Goal: Task Accomplishment & Management: Complete application form

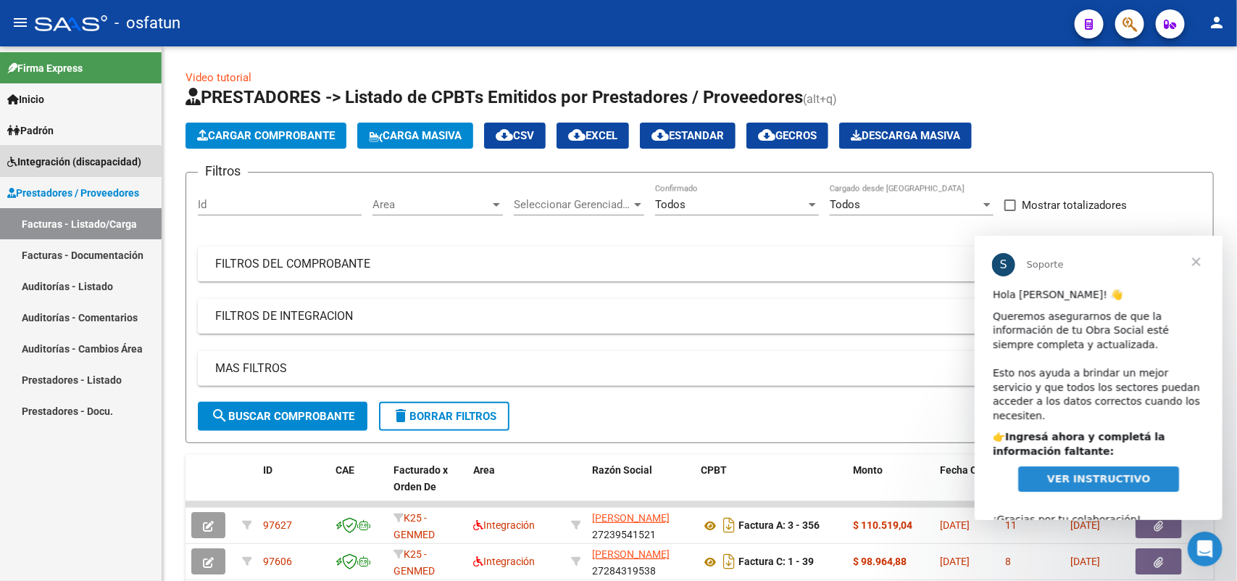
click at [64, 167] on span "Integración (discapacidad)" at bounding box center [74, 162] width 134 height 16
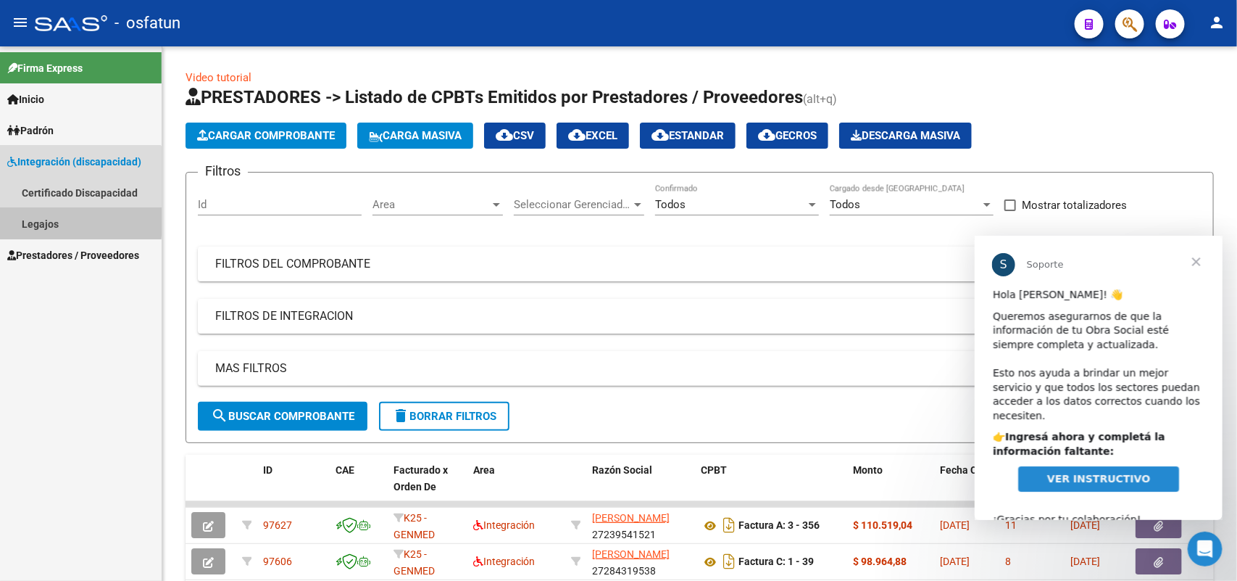
click at [51, 219] on link "Legajos" at bounding box center [81, 223] width 162 height 31
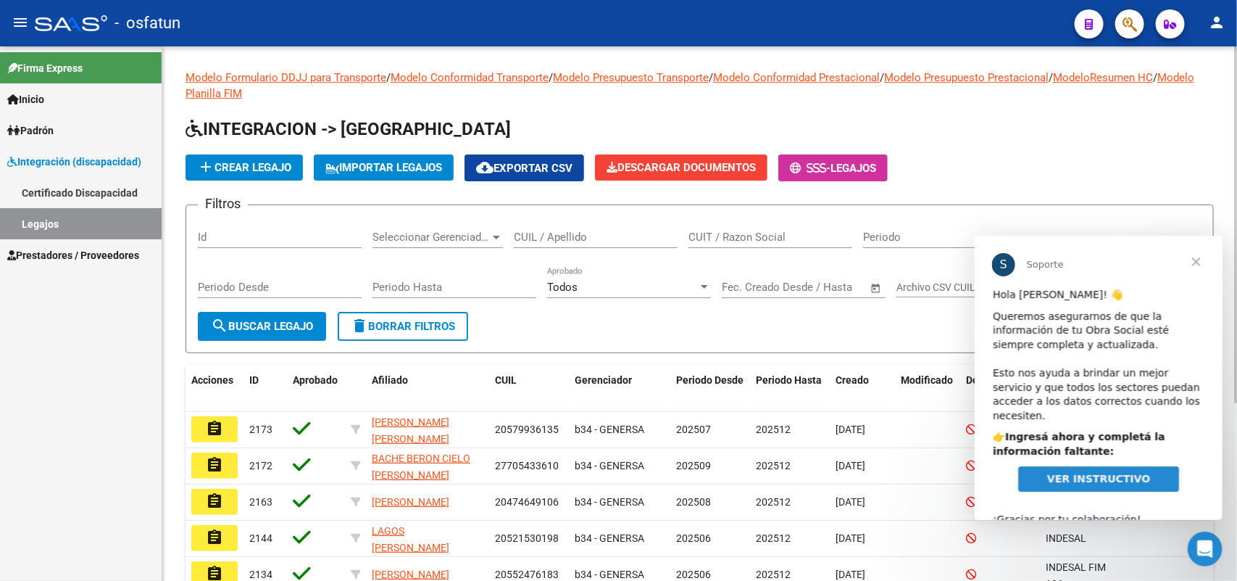
click at [1198, 259] on span "Cerrar" at bounding box center [1196, 261] width 52 height 52
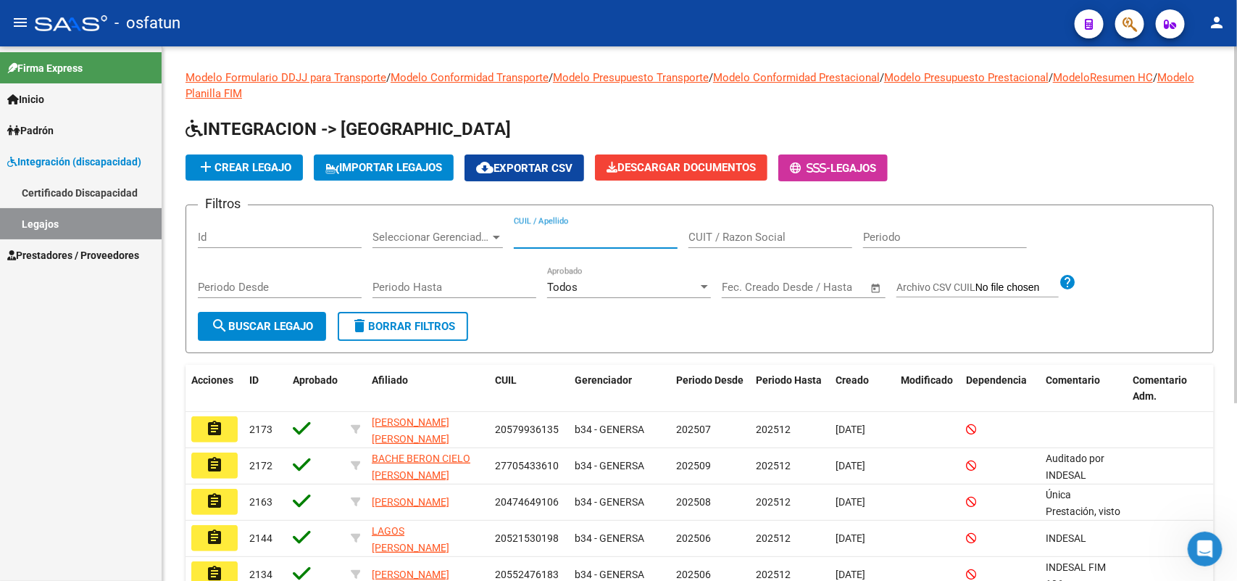
click at [549, 231] on input "CUIL / Apellido" at bounding box center [596, 237] width 164 height 13
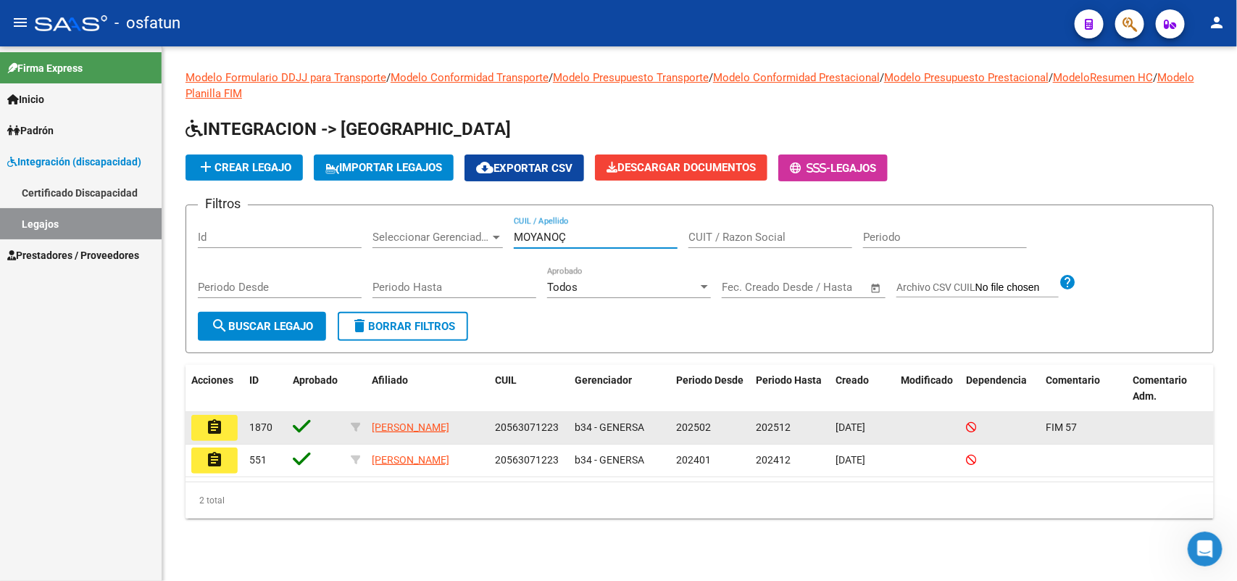
type input "MOYANOÇ"
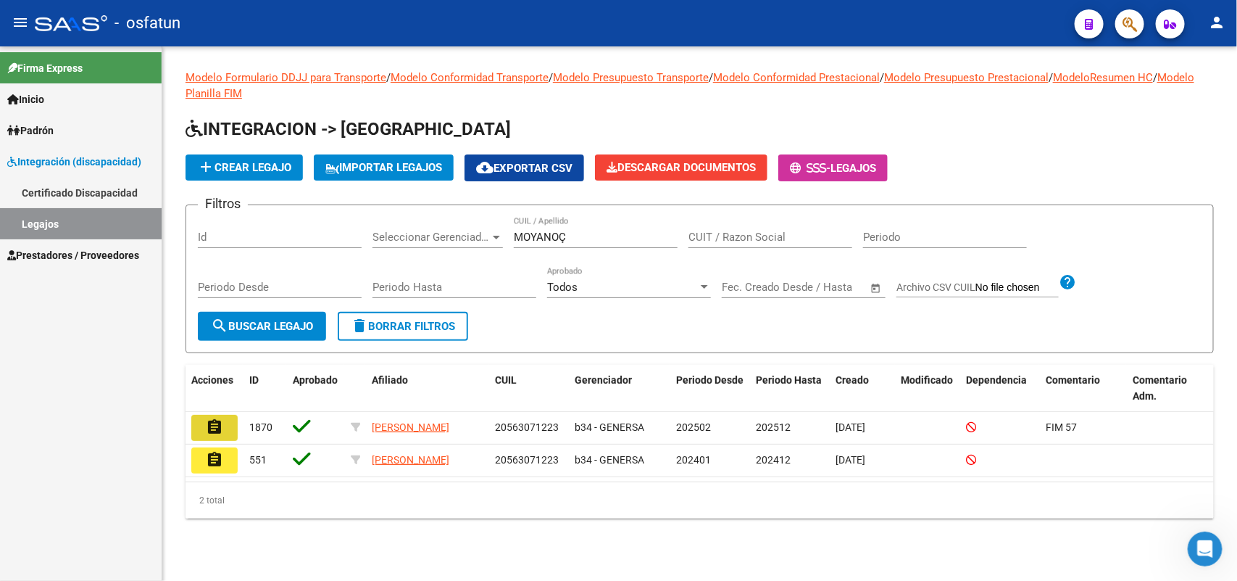
drag, startPoint x: 215, startPoint y: 415, endPoint x: 208, endPoint y: 403, distance: 13.3
click at [214, 415] on button "assignment" at bounding box center [214, 428] width 46 height 26
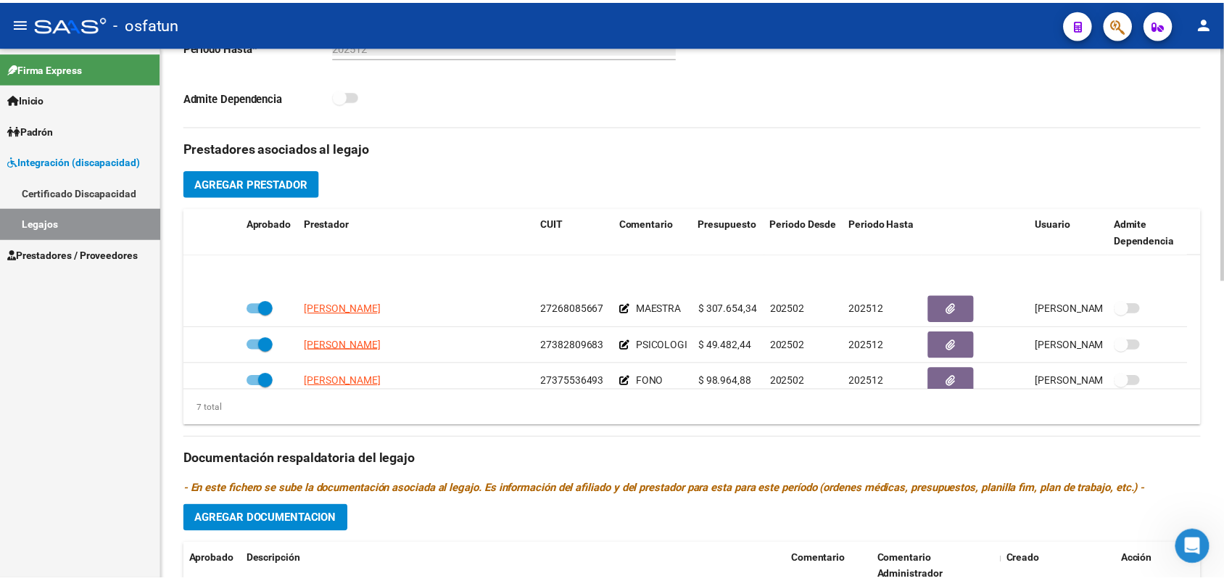
scroll to position [124, 0]
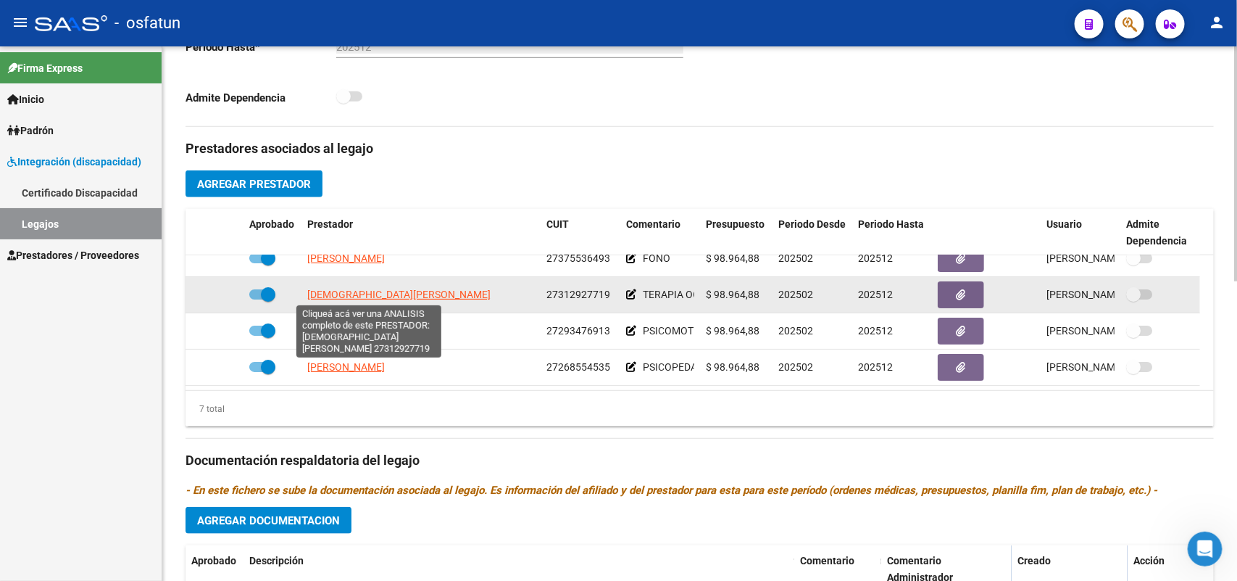
click at [375, 288] on span "[DEMOGRAPHIC_DATA][PERSON_NAME]" at bounding box center [398, 294] width 183 height 12
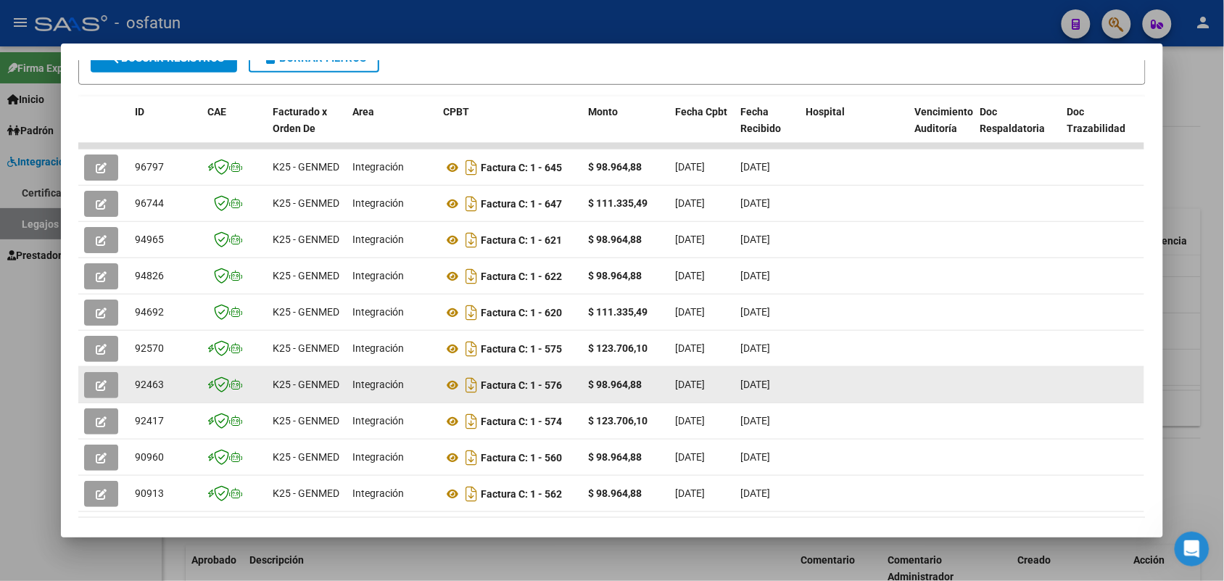
scroll to position [263, 0]
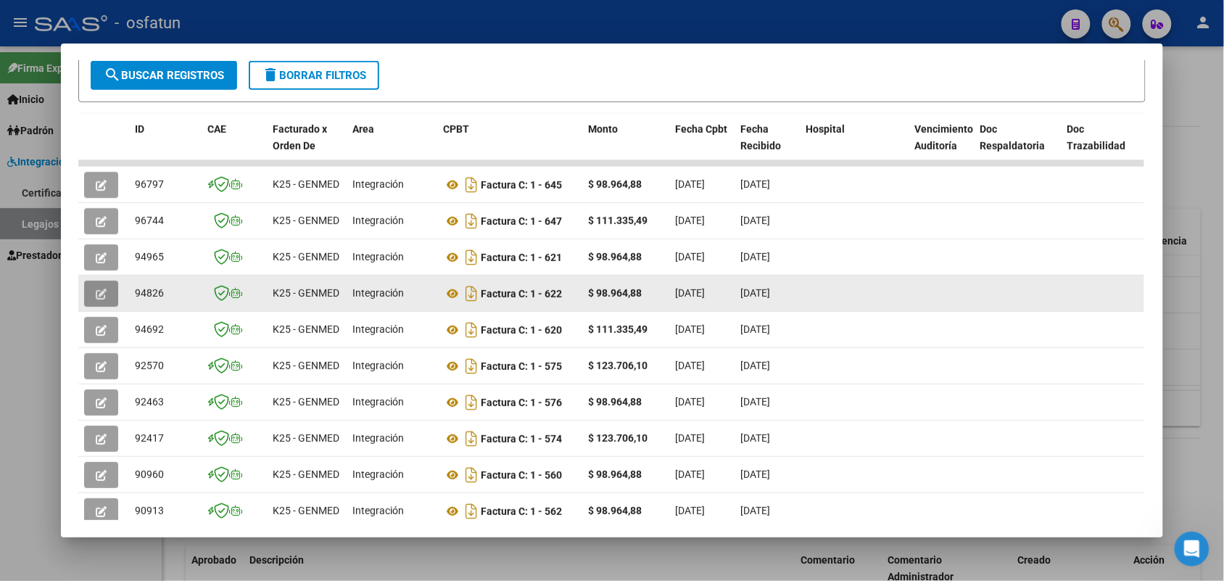
click at [96, 288] on icon "button" at bounding box center [101, 293] width 11 height 11
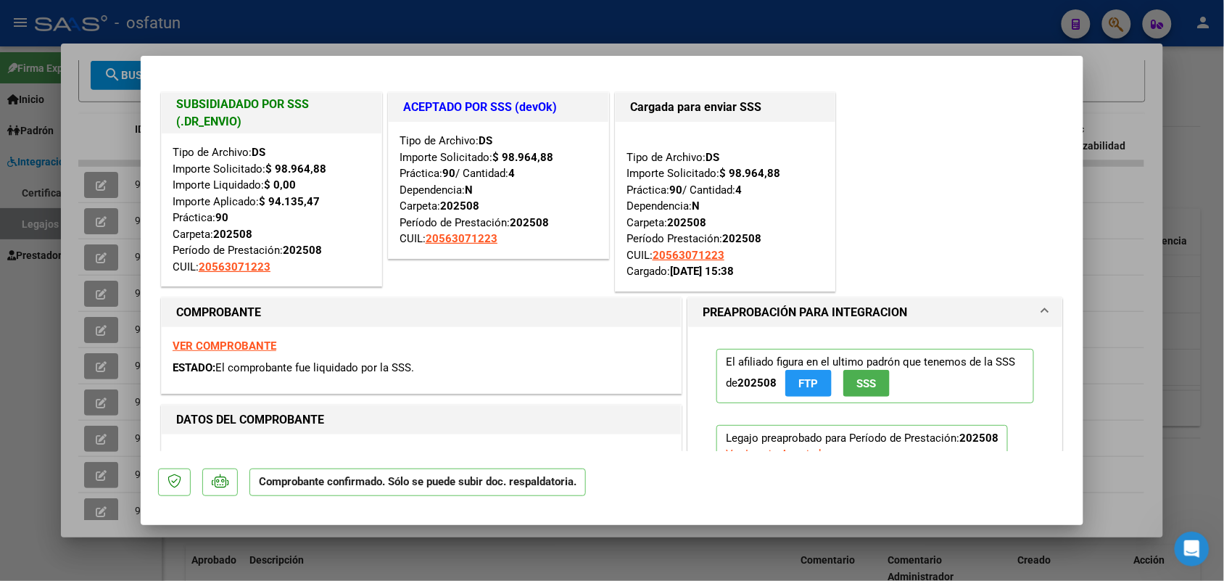
click at [1121, 72] on div at bounding box center [612, 290] width 1224 height 581
type input "$ 0,00"
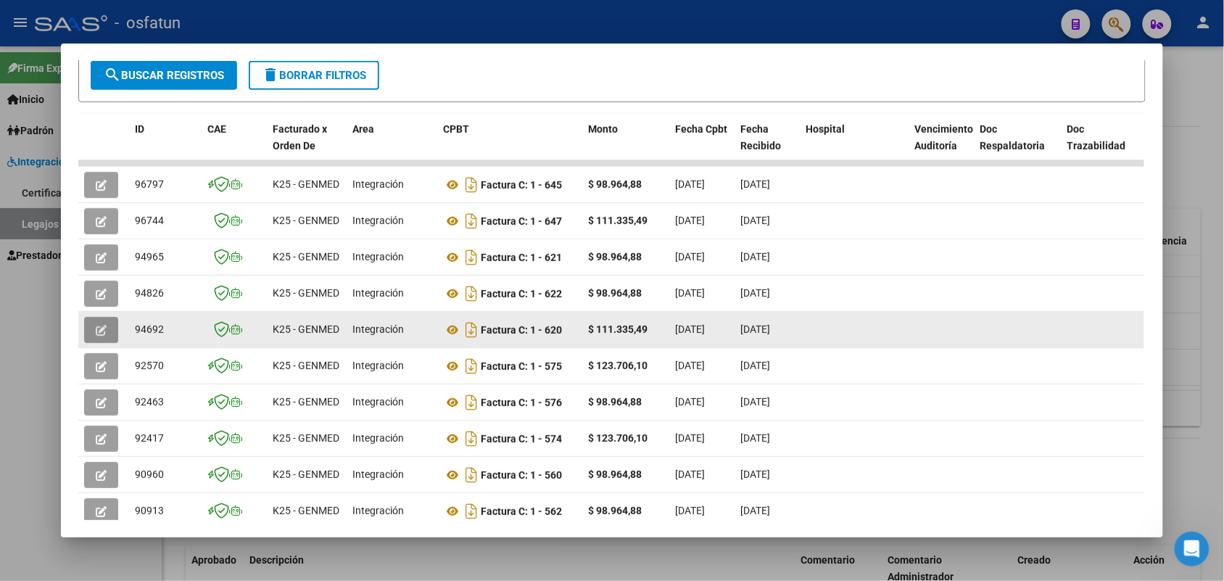
click at [96, 325] on icon "button" at bounding box center [101, 330] width 11 height 11
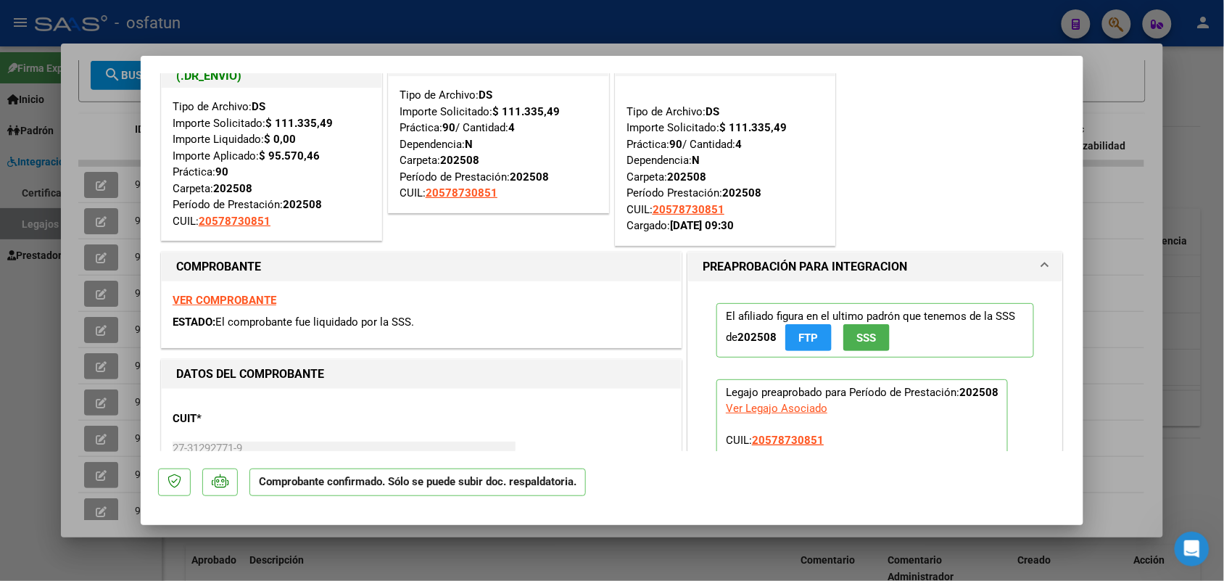
scroll to position [0, 0]
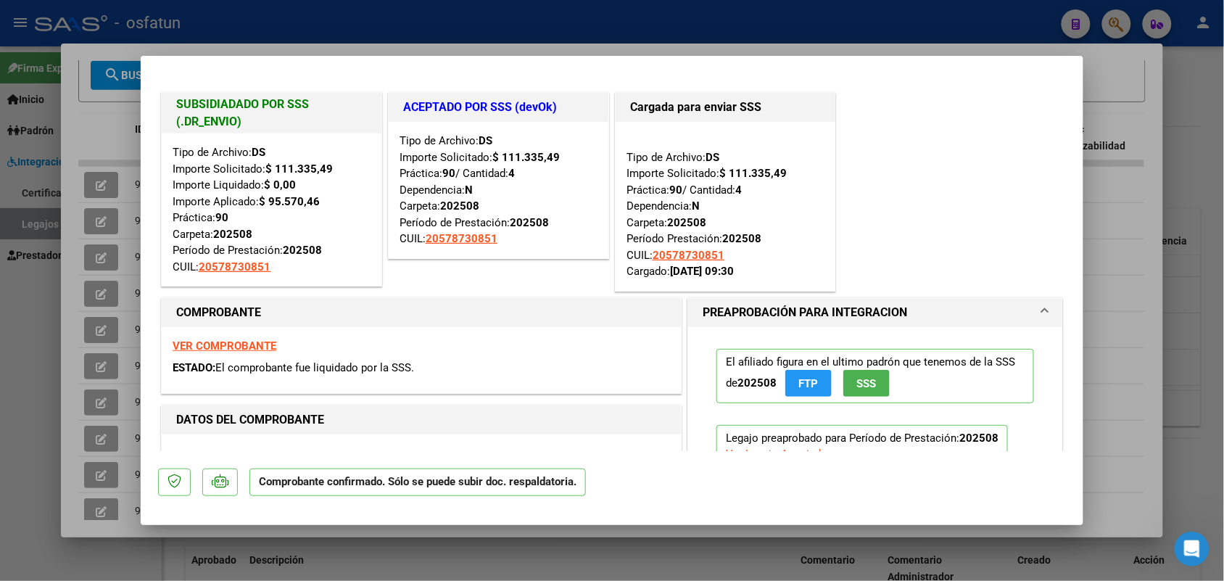
click at [1142, 84] on div at bounding box center [612, 290] width 1224 height 581
type input "$ 0,00"
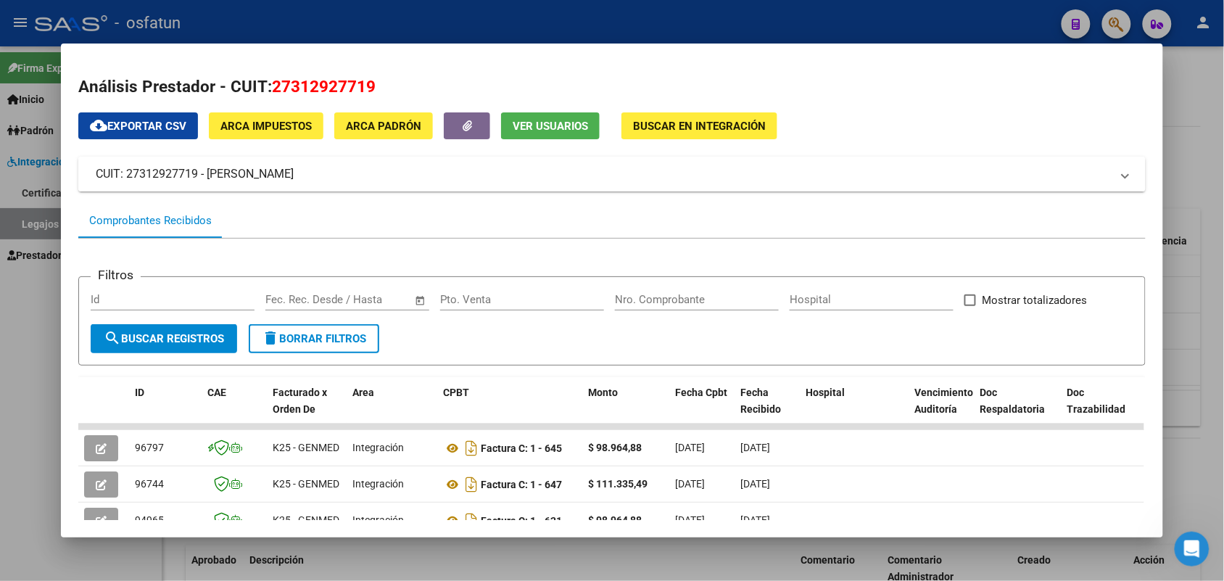
drag, startPoint x: 359, startPoint y: 169, endPoint x: 88, endPoint y: 173, distance: 271.1
click at [88, 172] on mat-expansion-panel-header "CUIT: 27312927719 - [PERSON_NAME]" at bounding box center [611, 174] width 1066 height 35
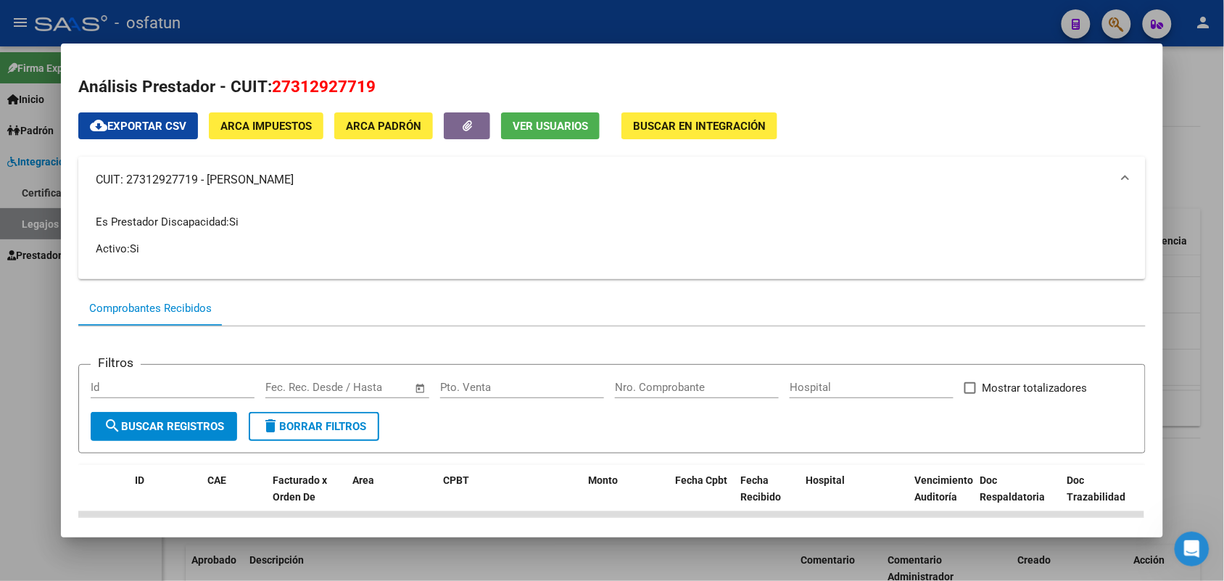
copy mat-panel-title "CUIT: 27312927719 - [PERSON_NAME]"
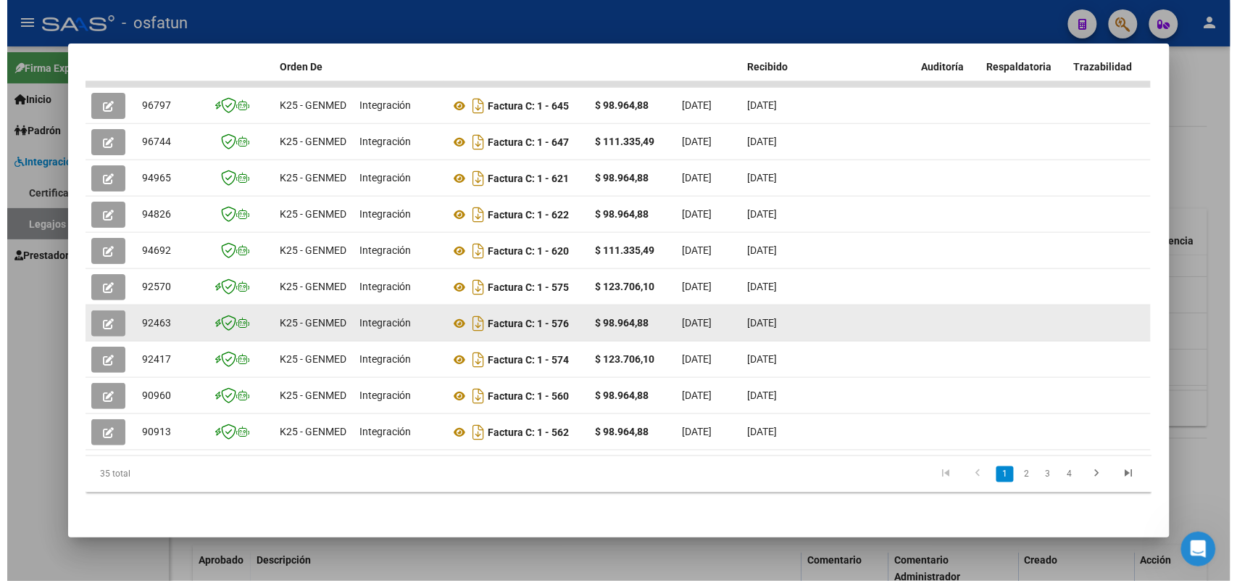
scroll to position [442, 0]
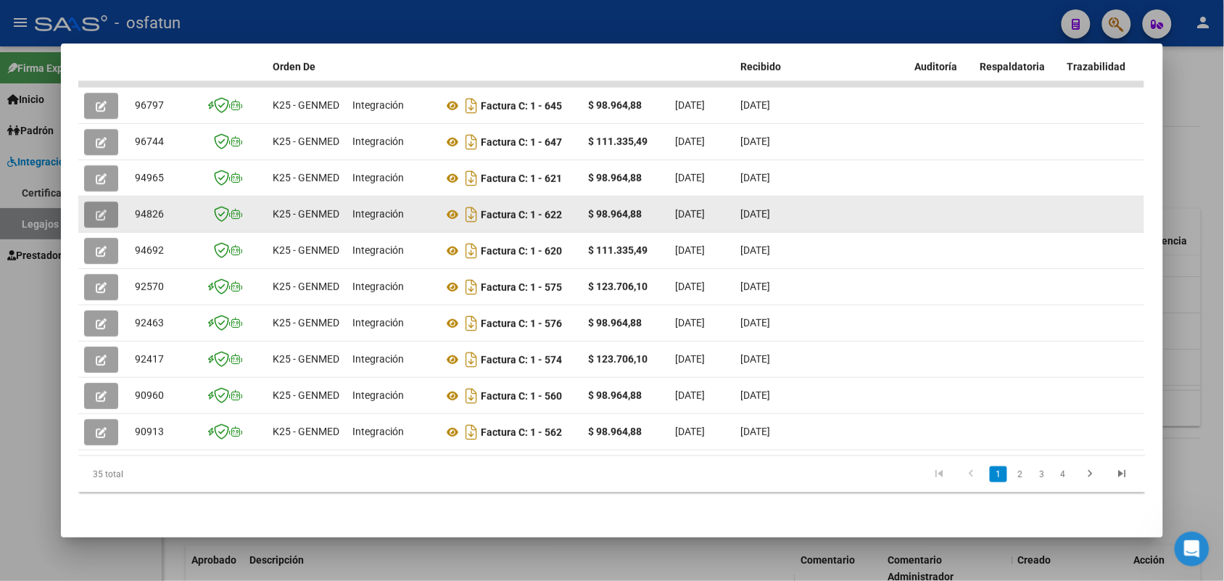
click at [96, 209] on icon "button" at bounding box center [101, 214] width 11 height 11
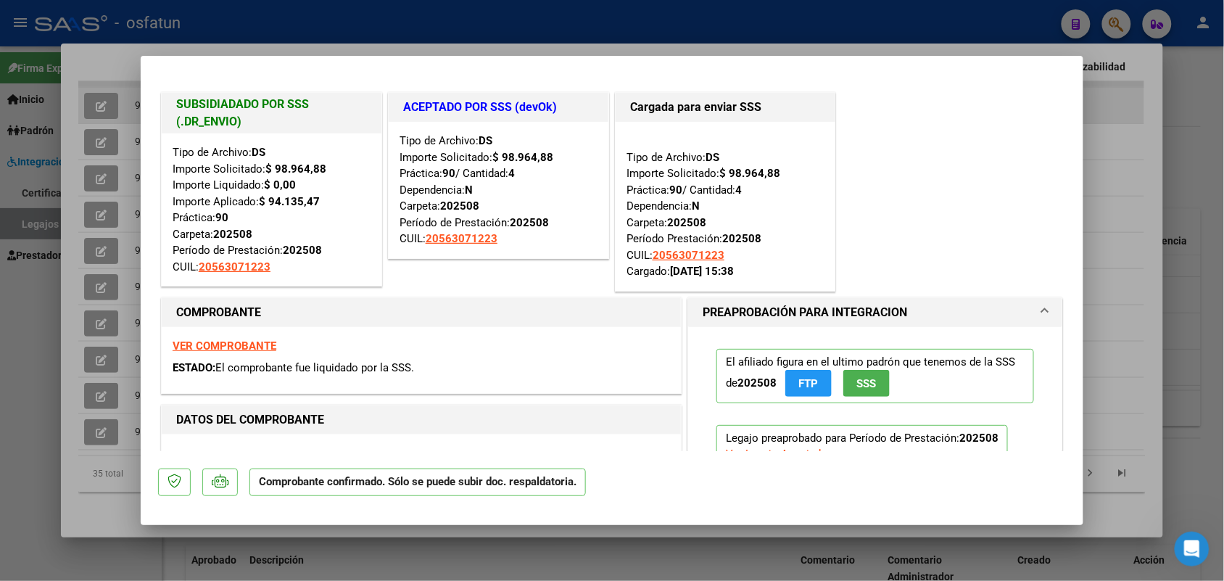
drag, startPoint x: 1147, startPoint y: 69, endPoint x: 1118, endPoint y: 85, distance: 32.5
click at [1147, 67] on div at bounding box center [612, 290] width 1224 height 581
type input "$ 0,00"
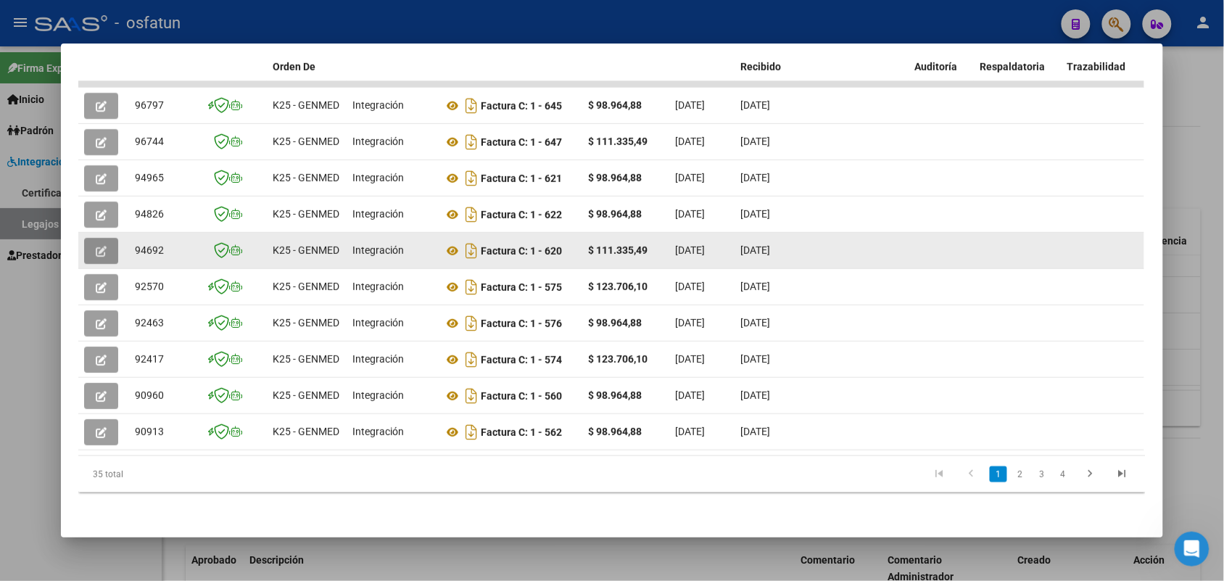
click at [98, 246] on icon "button" at bounding box center [101, 251] width 11 height 11
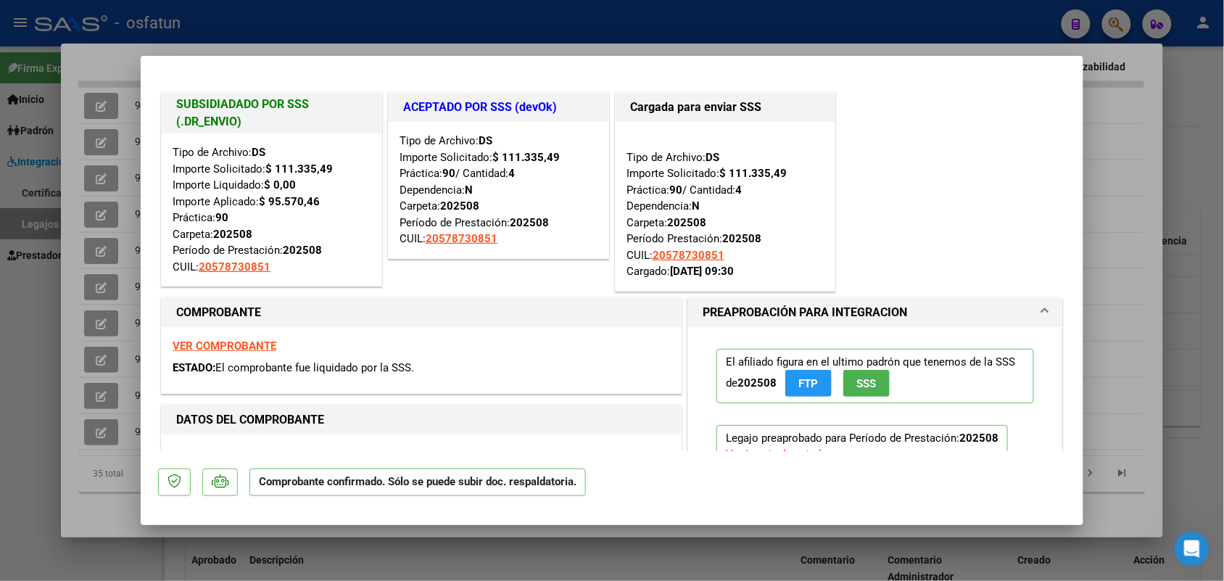
click at [1115, 150] on div at bounding box center [612, 290] width 1224 height 581
type input "$ 0,00"
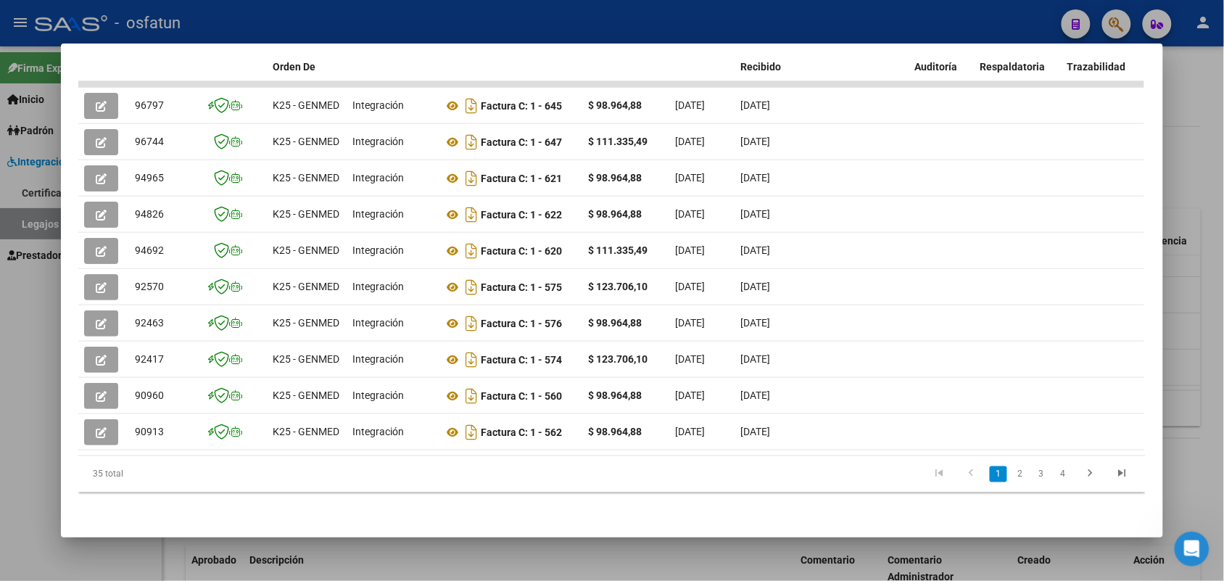
click at [720, 17] on div at bounding box center [612, 290] width 1224 height 581
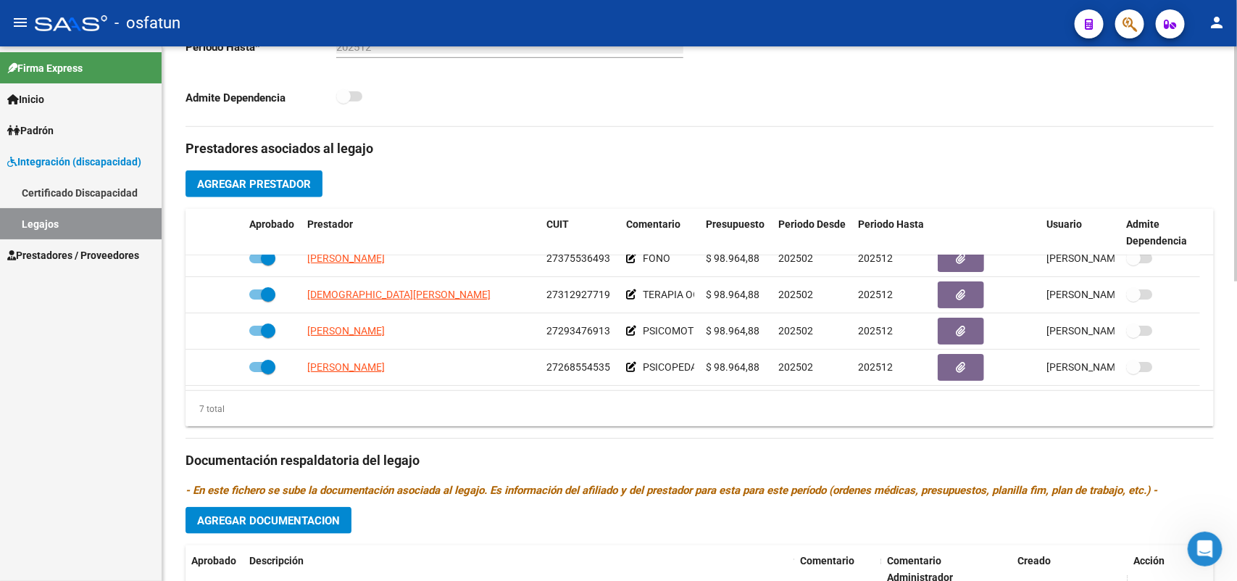
click at [523, 138] on h3 "Prestadores asociados al legajo" at bounding box center [700, 148] width 1029 height 20
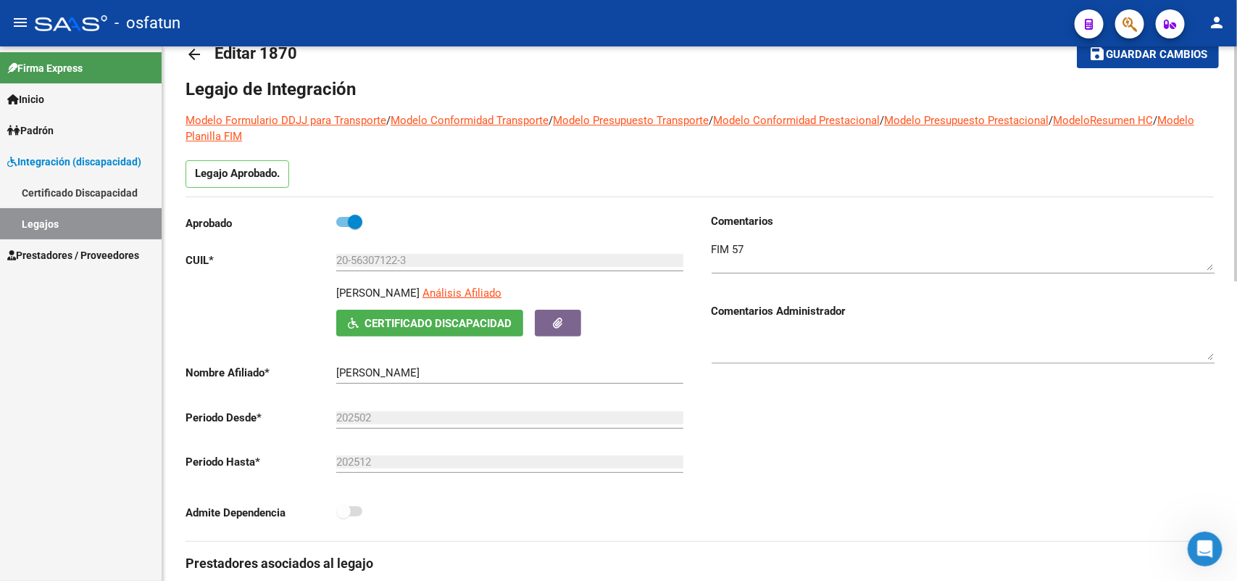
scroll to position [0, 0]
